Goal: Task Accomplishment & Management: Manage account settings

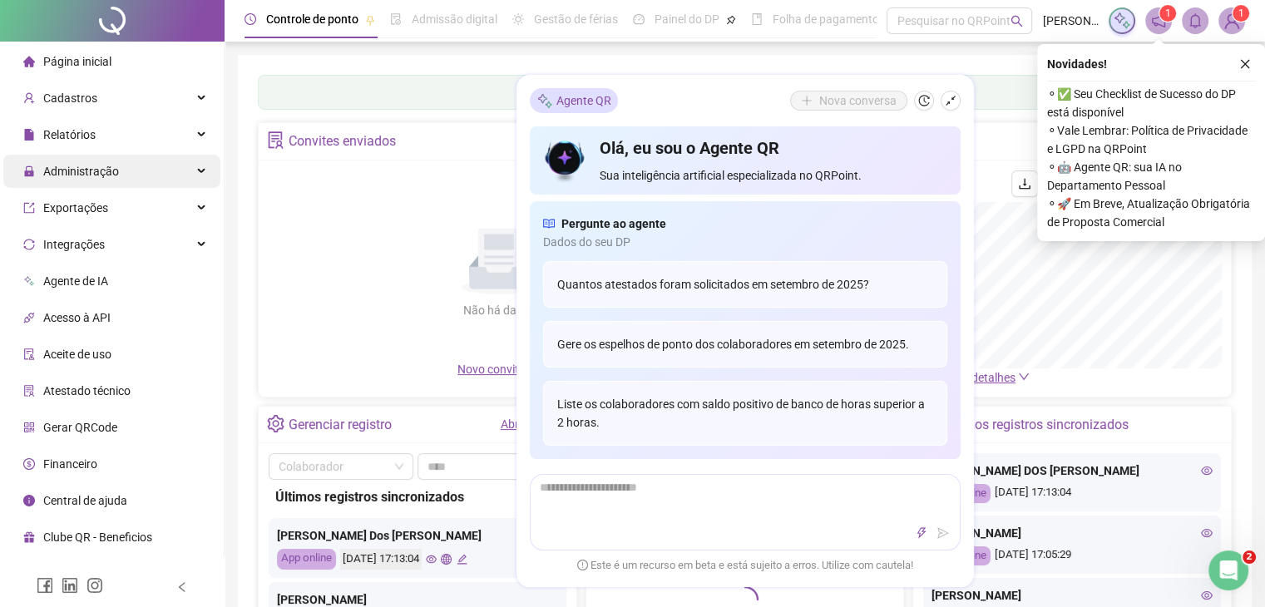
click at [134, 167] on div "Administração" at bounding box center [111, 171] width 217 height 33
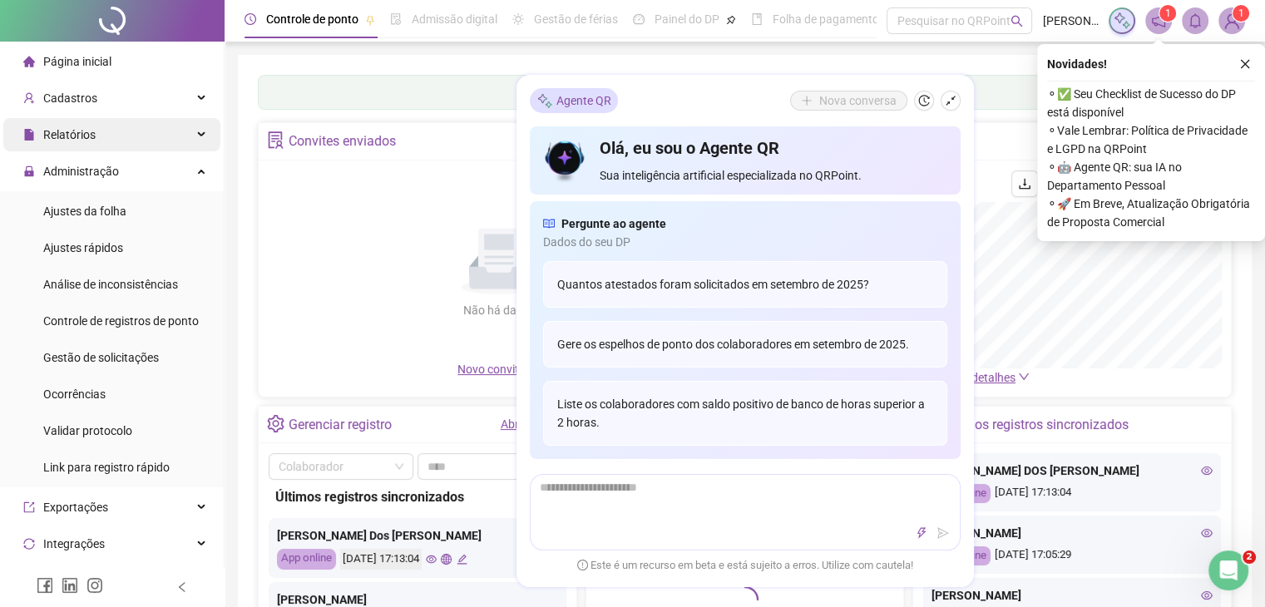
click at [130, 135] on div "Relatórios" at bounding box center [111, 134] width 217 height 33
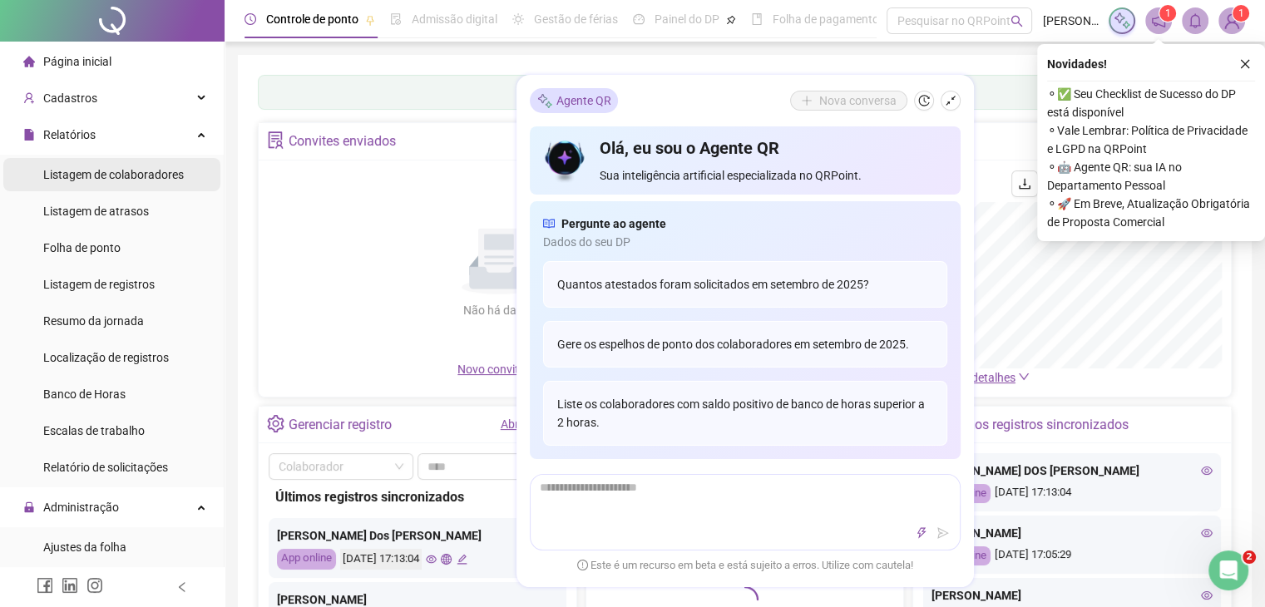
click at [131, 171] on span "Listagem de colaboradores" at bounding box center [113, 174] width 141 height 13
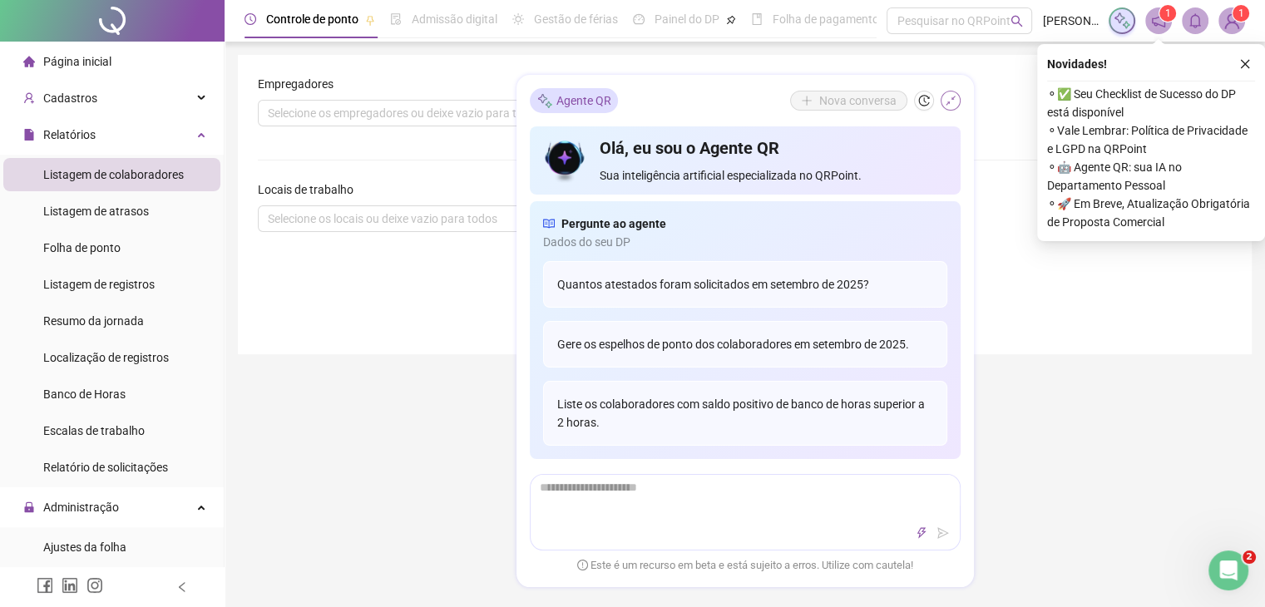
click at [951, 101] on icon "shrink" at bounding box center [951, 101] width 12 height 12
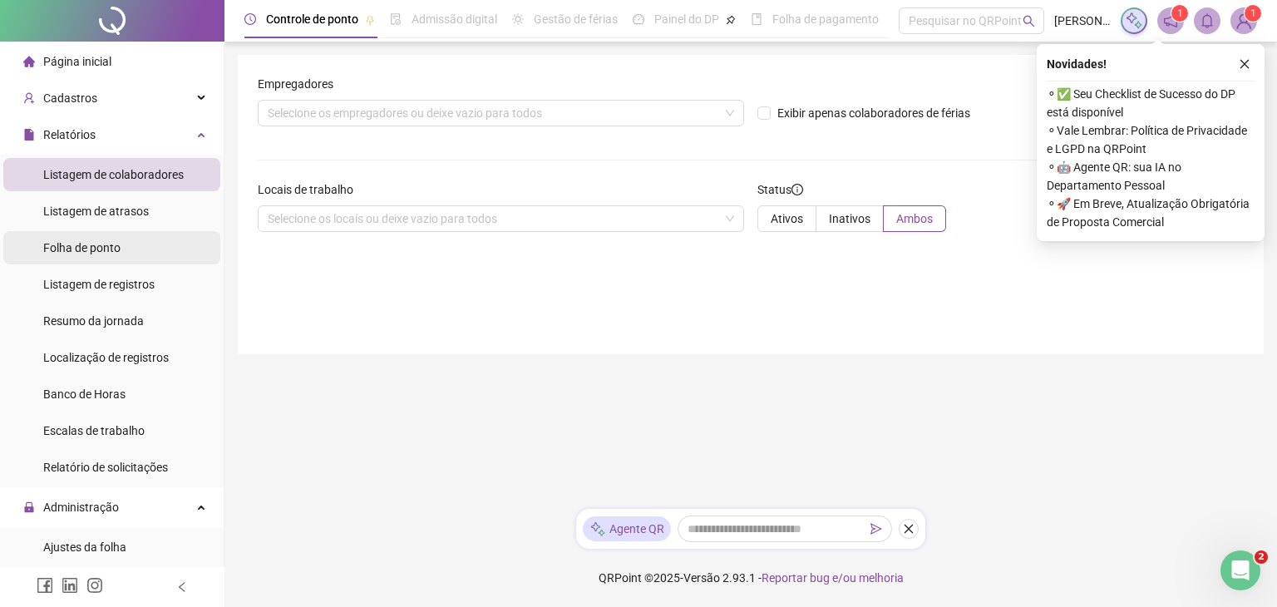
click at [86, 237] on div "Folha de ponto" at bounding box center [81, 247] width 77 height 33
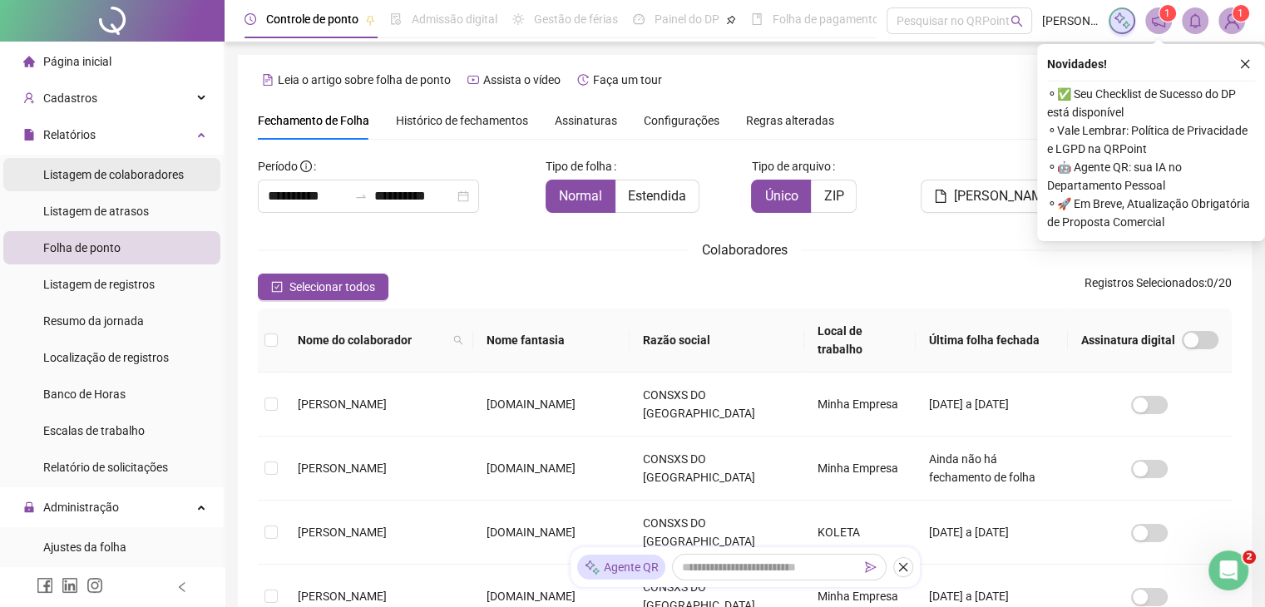
scroll to position [37, 0]
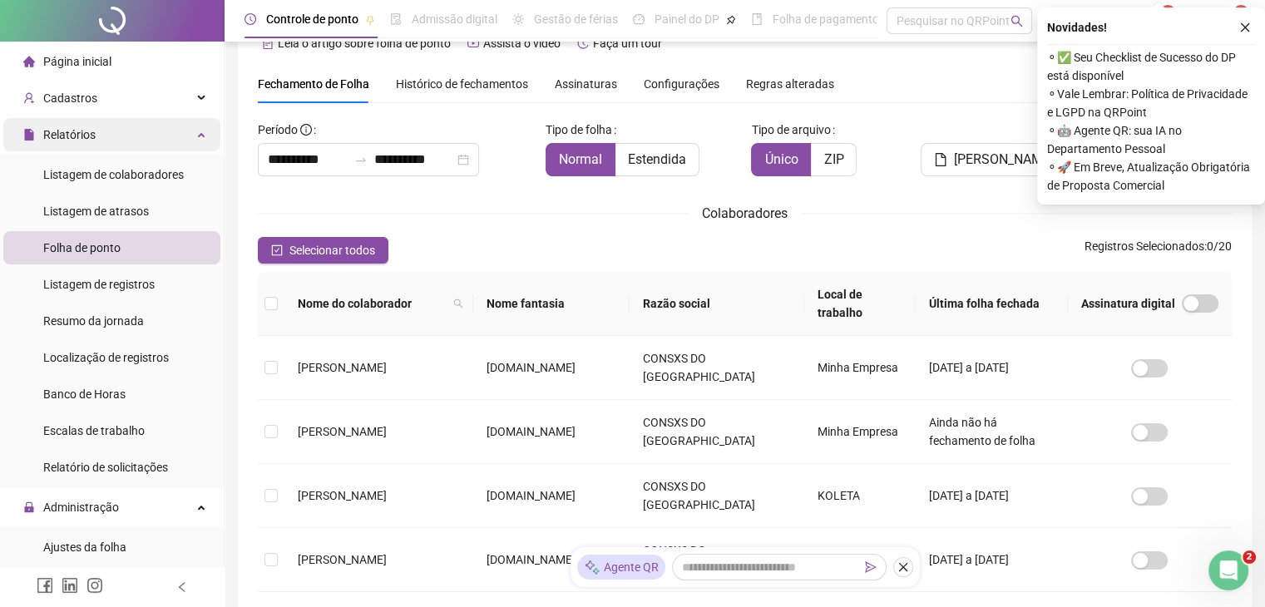
click at [98, 147] on div "Relatórios" at bounding box center [111, 134] width 217 height 33
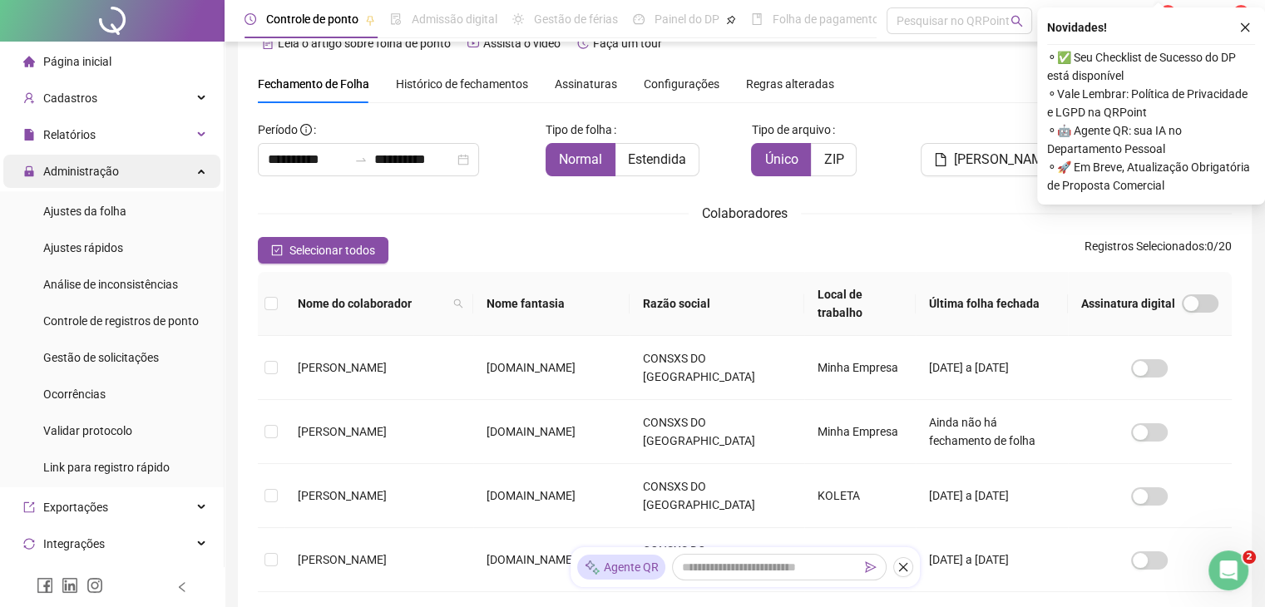
click at [116, 171] on div "Administração" at bounding box center [111, 171] width 217 height 33
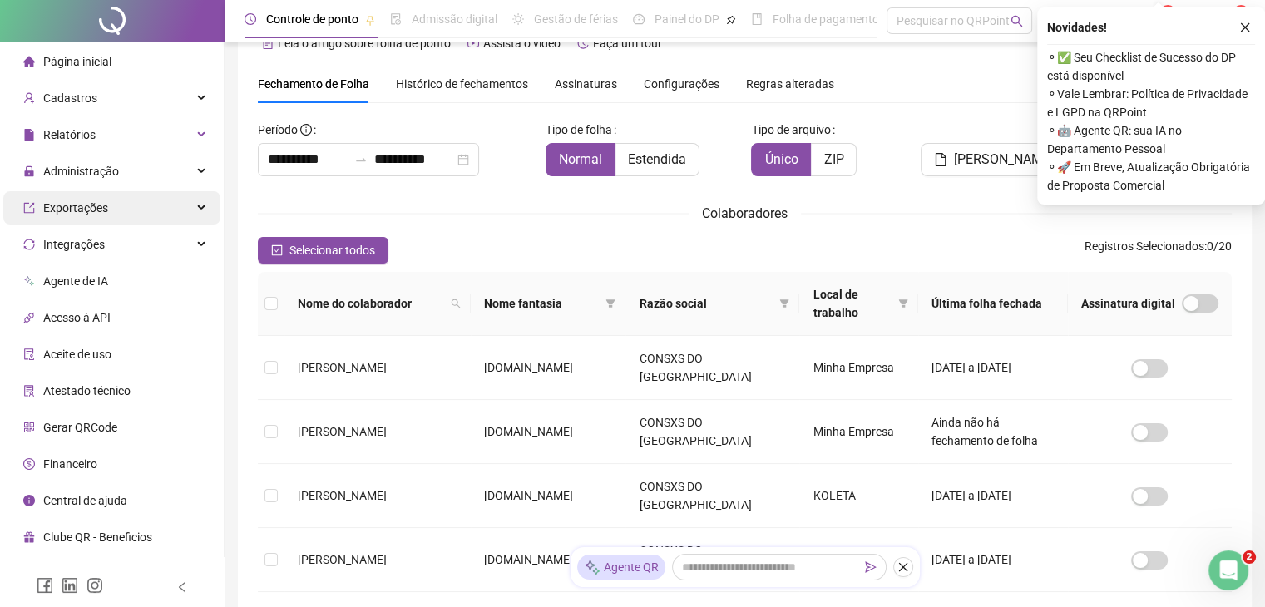
click at [134, 202] on div "Exportações" at bounding box center [111, 207] width 217 height 33
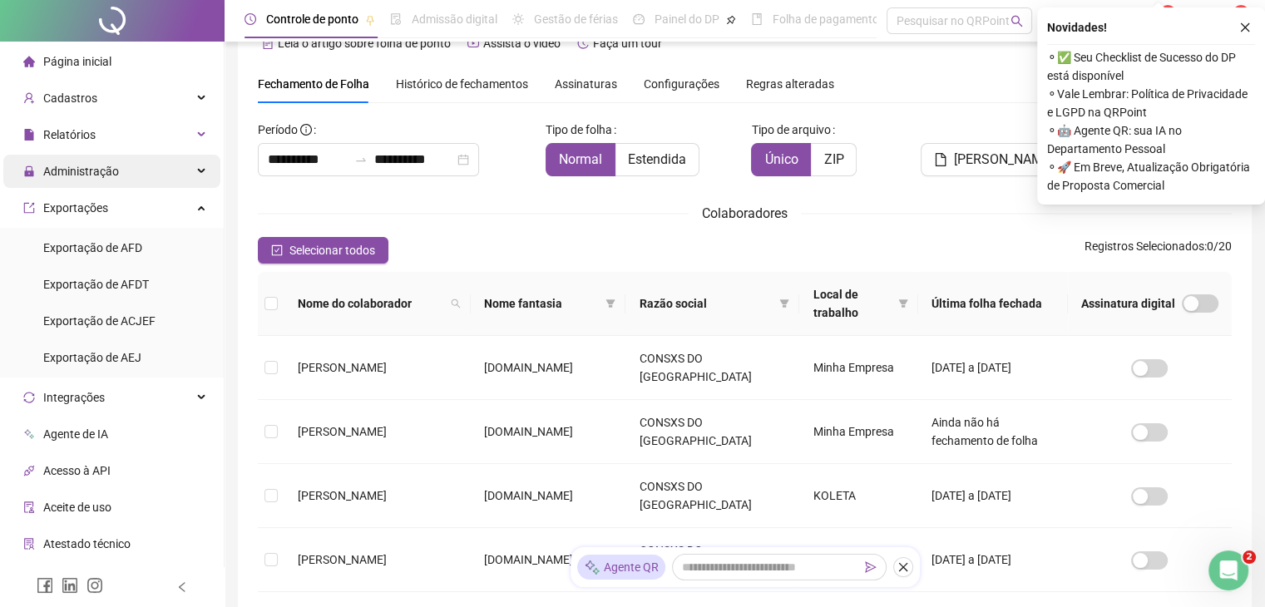
click at [166, 164] on div "Administração" at bounding box center [111, 171] width 217 height 33
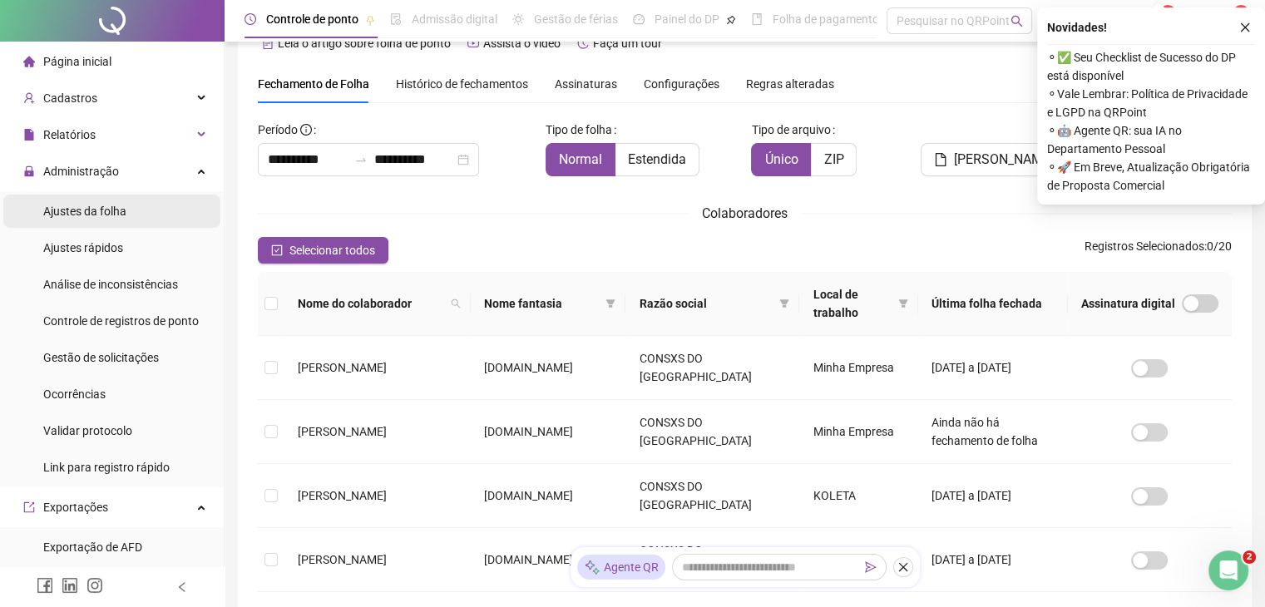
click at [157, 214] on li "Ajustes da folha" at bounding box center [111, 211] width 217 height 33
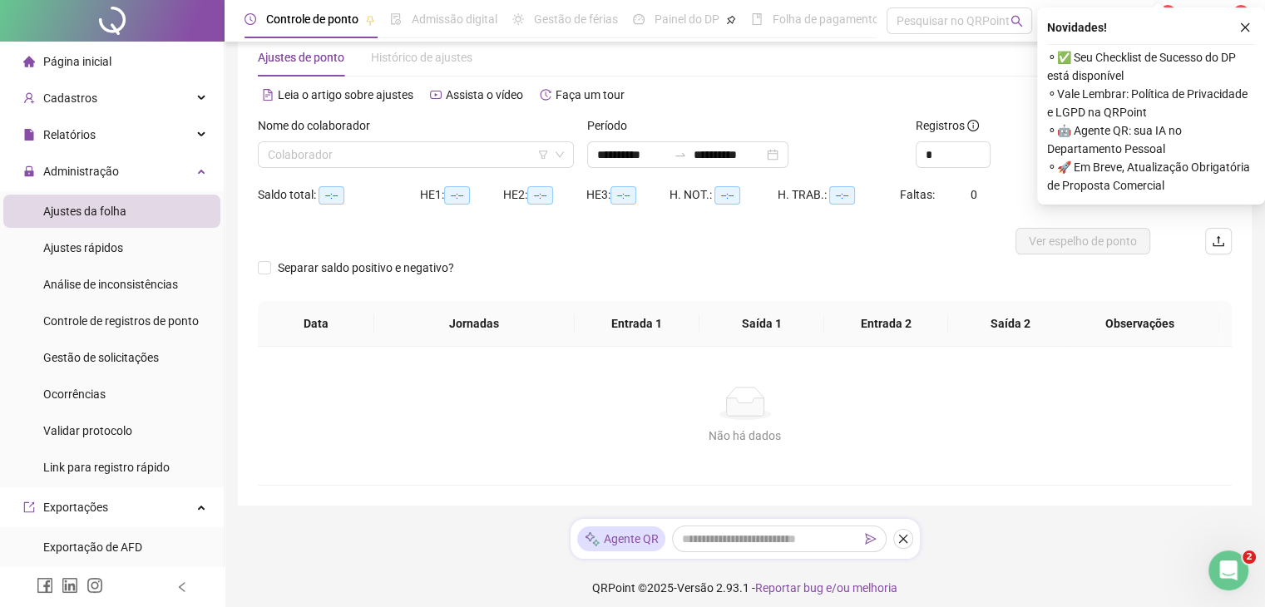
type input "**********"
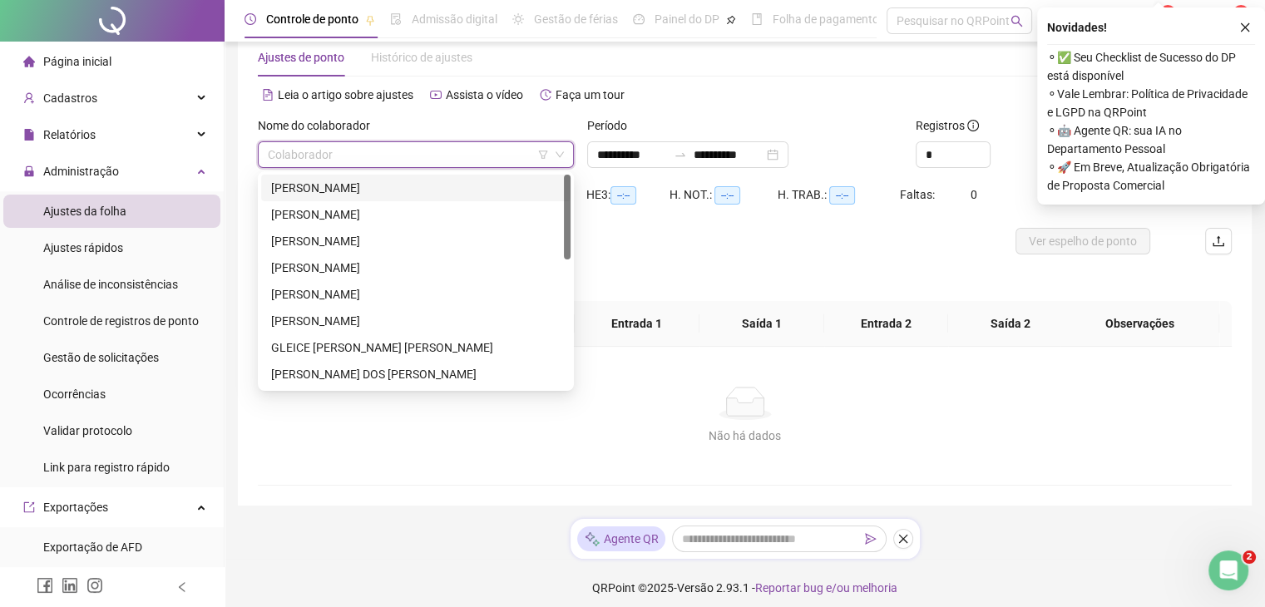
click at [412, 154] on input "search" at bounding box center [408, 154] width 281 height 25
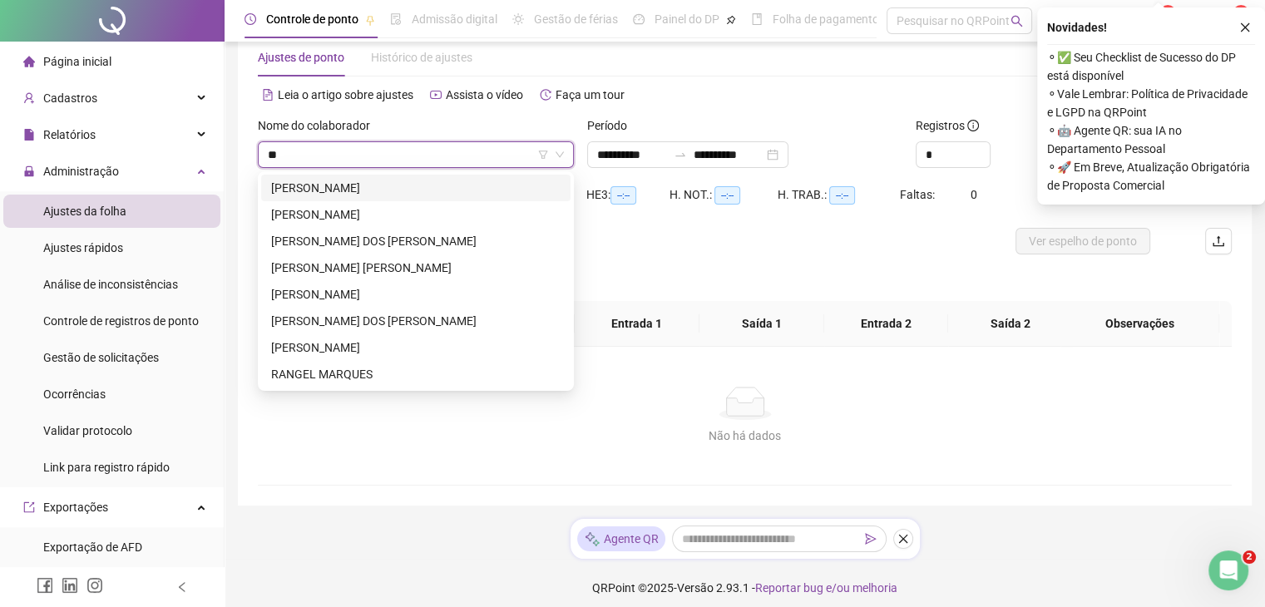
type input "***"
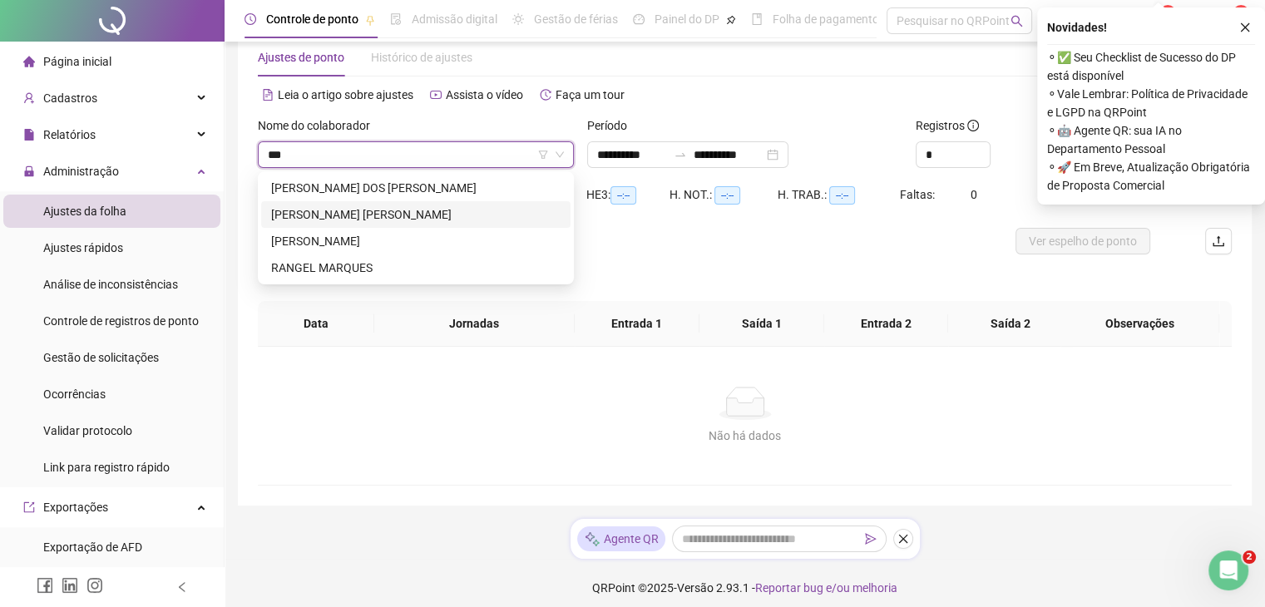
drag, startPoint x: 409, startPoint y: 218, endPoint x: 435, endPoint y: 217, distance: 25.8
click at [409, 219] on div "[PERSON_NAME] [PERSON_NAME]" at bounding box center [415, 214] width 289 height 18
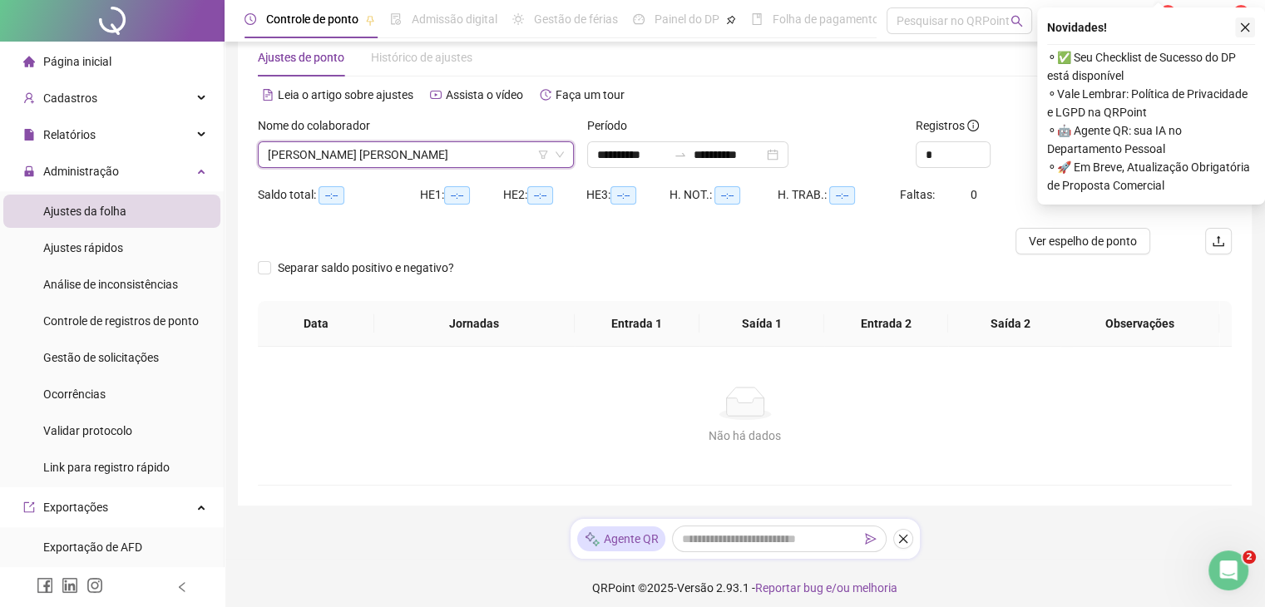
click at [1244, 30] on icon "close" at bounding box center [1245, 28] width 12 height 12
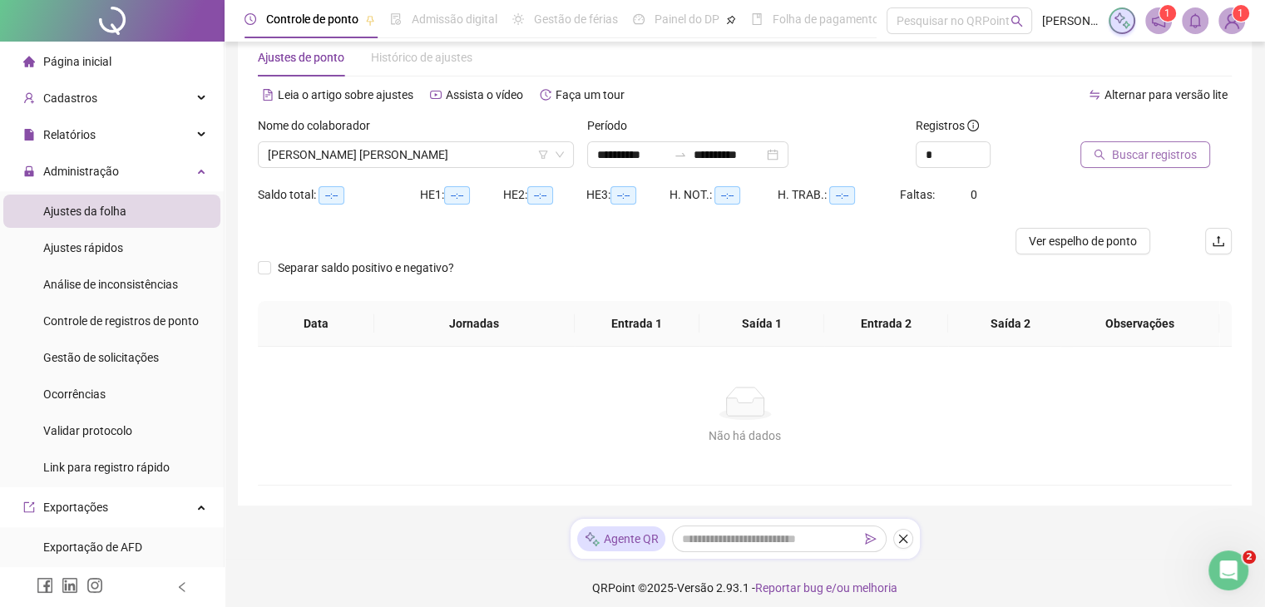
click at [1131, 165] on button "Buscar registros" at bounding box center [1145, 154] width 130 height 27
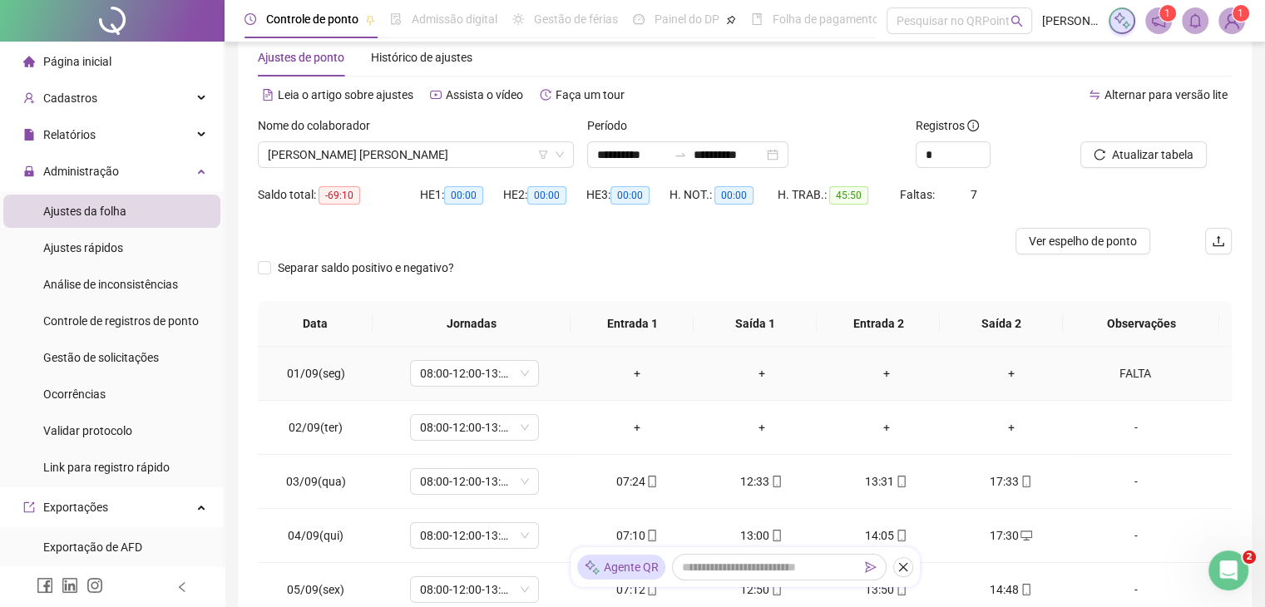
scroll to position [561, 0]
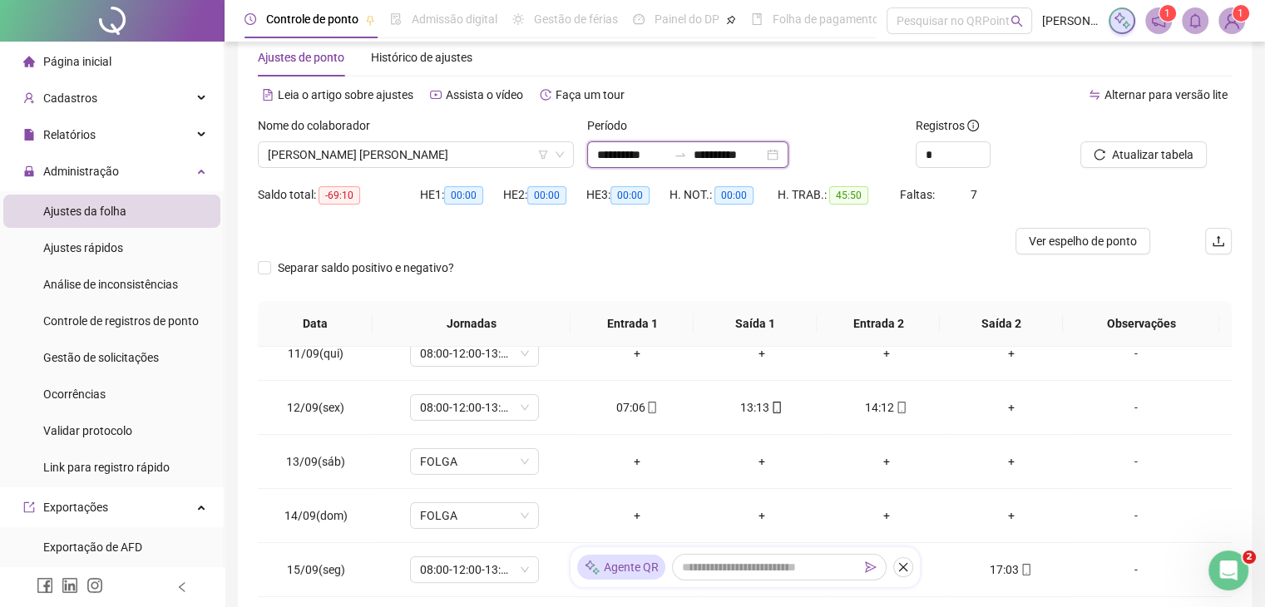
click at [724, 155] on input "**********" at bounding box center [729, 155] width 70 height 18
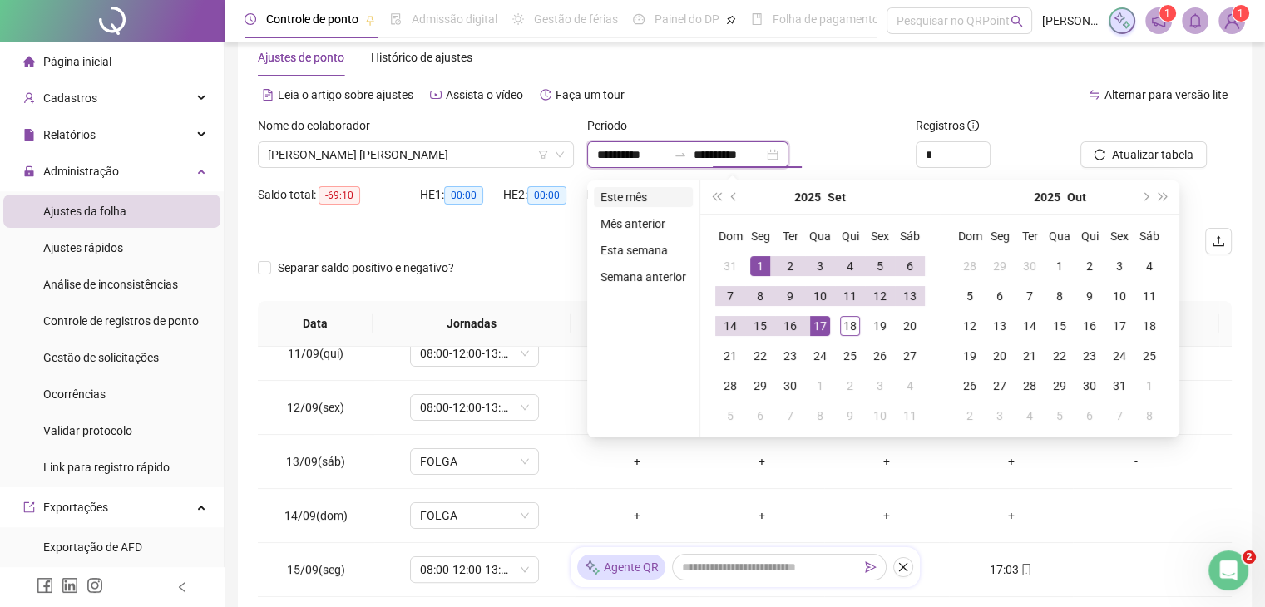
type input "**********"
drag, startPoint x: 645, startPoint y: 200, endPoint x: 968, endPoint y: 180, distance: 324.2
click at [649, 200] on li "Este mês" at bounding box center [643, 197] width 99 height 20
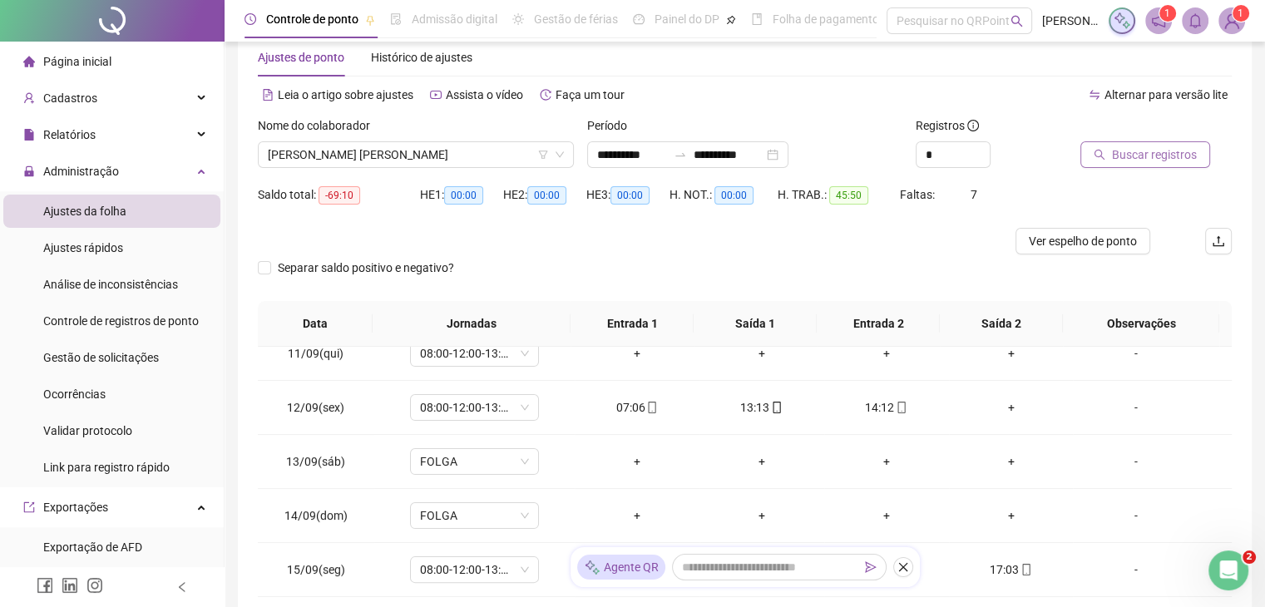
click at [1131, 159] on span "Buscar registros" at bounding box center [1154, 155] width 85 height 18
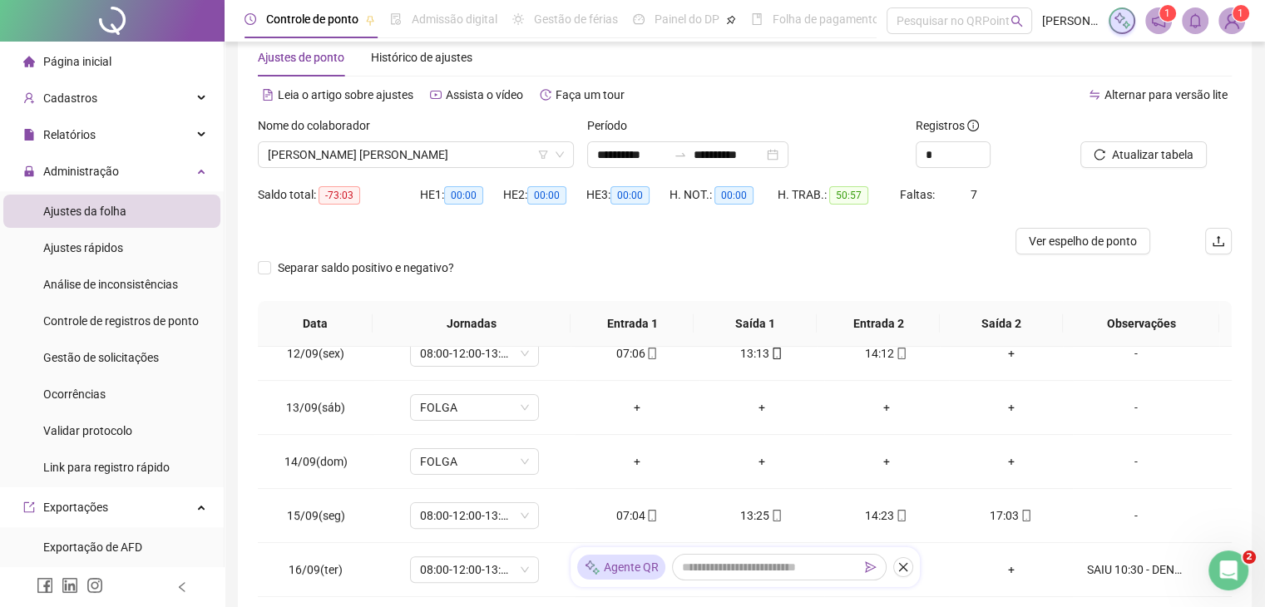
scroll to position [263, 0]
